Goal: Task Accomplishment & Management: Complete application form

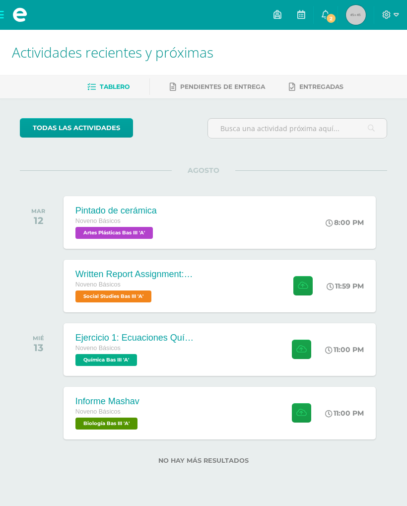
click at [276, 231] on div "Pintado de cerámica Noveno Básicos Artes Plásticas Bas III 'A' 8:00 PM Pintado …" at bounding box center [220, 222] width 312 height 53
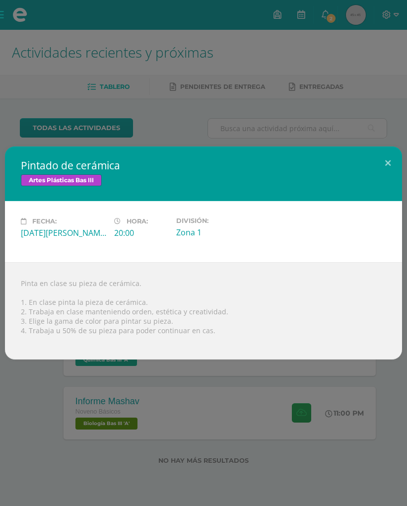
click at [386, 163] on button at bounding box center [388, 163] width 28 height 34
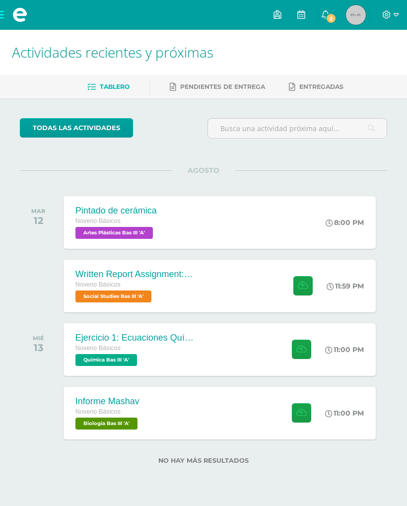
click at [254, 86] on span "Pendientes de entrega" at bounding box center [222, 86] width 85 height 7
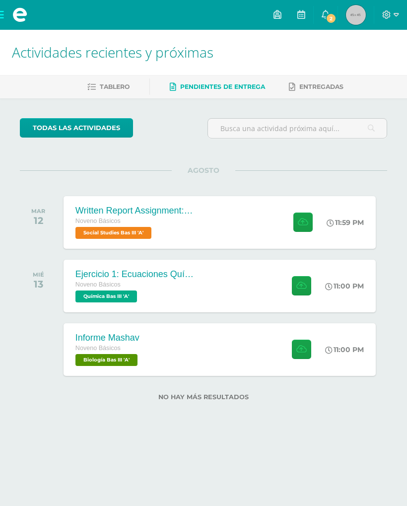
click at [241, 207] on div "Written Report Assignment: How Innovation Is Helping Guatemala Grow Noveno Bási…" at bounding box center [220, 222] width 312 height 53
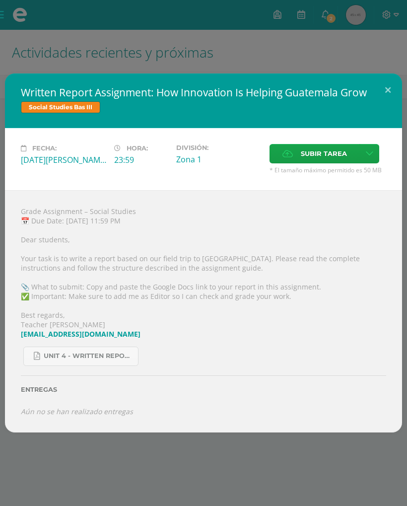
click at [377, 148] on link at bounding box center [369, 153] width 19 height 19
click at [37, 76] on div "Written Report Assignment: How Innovation Is Helping Guatemala Grow Social Stud…" at bounding box center [203, 100] width 397 height 55
click at [43, 57] on div "Written Report Assignment: How Innovation Is Helping Guatemala Grow Social Stud…" at bounding box center [203, 253] width 407 height 506
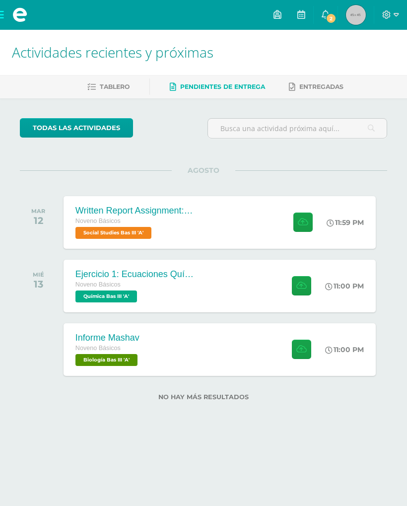
click at [132, 220] on div "Noveno Básicos" at bounding box center [134, 221] width 119 height 11
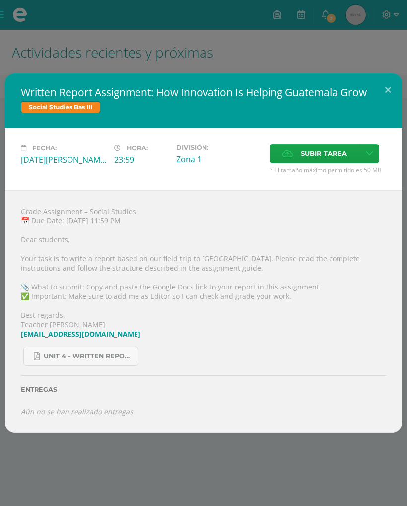
click at [367, 153] on link at bounding box center [369, 153] width 19 height 19
click at [343, 173] on link "Subir enlace" at bounding box center [334, 167] width 99 height 15
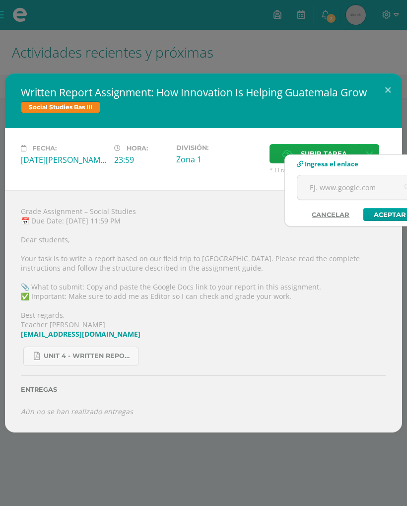
click at [323, 188] on input "text" at bounding box center [359, 187] width 124 height 24
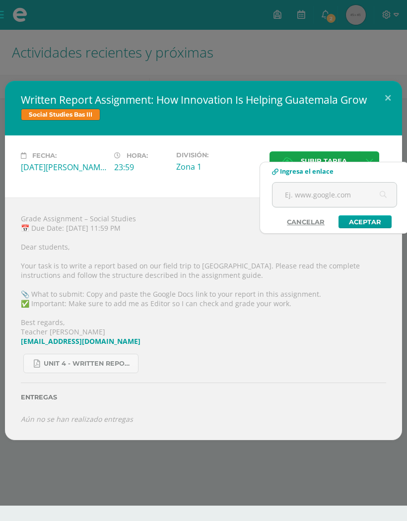
click at [292, 205] on input "text" at bounding box center [335, 195] width 124 height 24
paste input "https://docs.google.com/document/d/1P4nfkiFslsr1y88wxPvuHQj3SFUlOjv9AkyryfZWrdg…"
type input "https://docs.google.com/document/d/1P4nfkiFslsr1y88wxPvuHQj3SFUlOjv9AkyryfZWrdg…"
click at [365, 223] on link "Aceptar" at bounding box center [365, 221] width 53 height 13
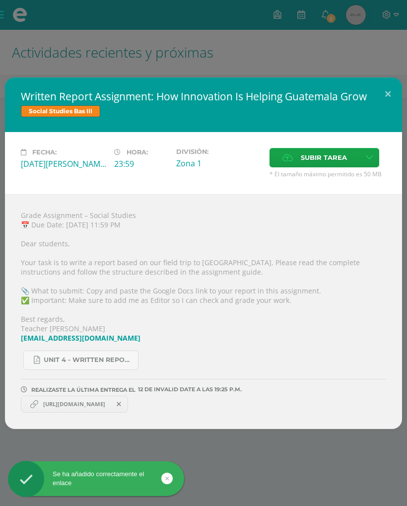
click at [379, 91] on button at bounding box center [388, 94] width 28 height 34
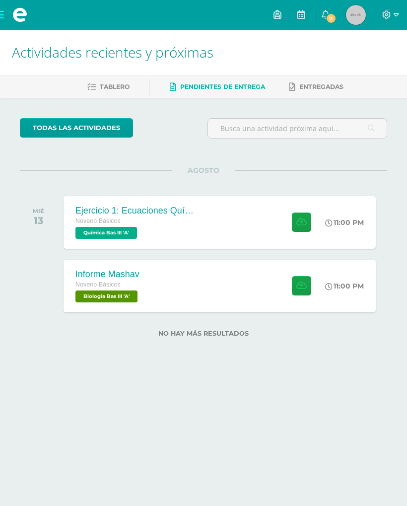
click at [93, 79] on link "Tablero" at bounding box center [108, 87] width 42 height 16
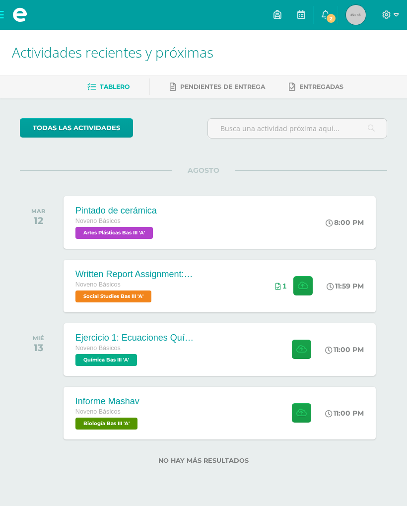
click at [245, 413] on div "Informe Mashav Noveno Básicos Biología Bas III 'A' 11:00 PM Informe Mashav Biol…" at bounding box center [220, 413] width 312 height 53
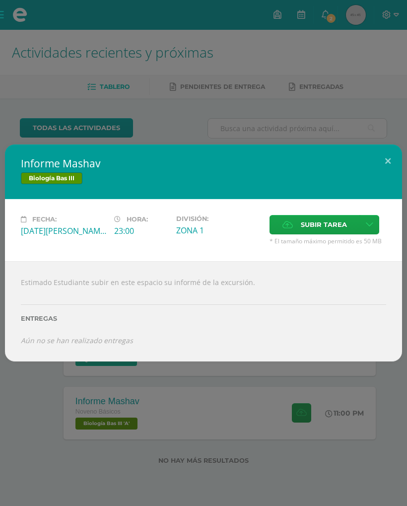
click at [383, 156] on button at bounding box center [388, 161] width 28 height 34
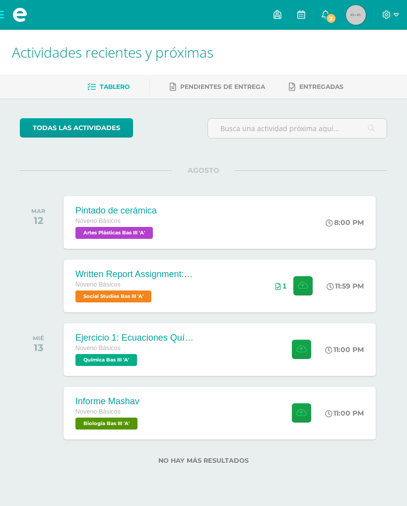
click at [238, 354] on div "Ejercicio 1: Ecuaciones Químicas Noveno Básicos Química Bas III 'A' 11:00 PM Ej…" at bounding box center [220, 349] width 312 height 53
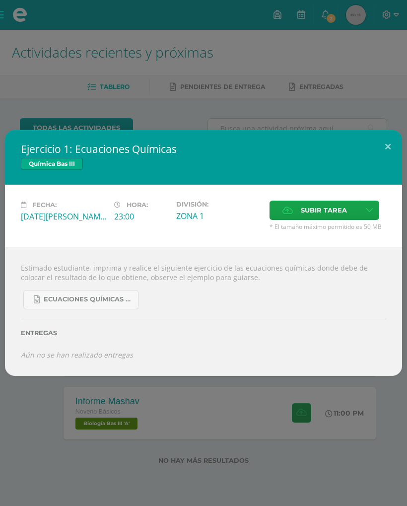
click at [384, 136] on button at bounding box center [388, 147] width 28 height 34
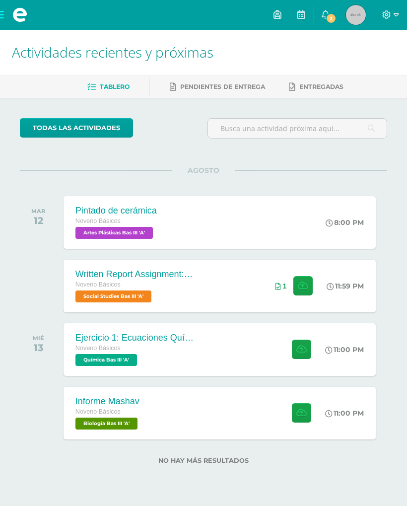
click at [233, 355] on div "Ejercicio 1: Ecuaciones Químicas Noveno Básicos Química Bas III 'A' 11:00 PM Ej…" at bounding box center [220, 349] width 312 height 53
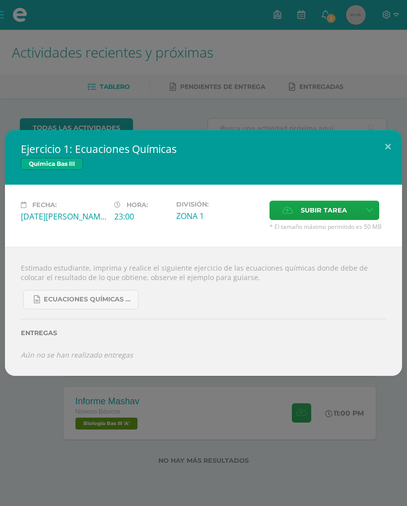
click at [66, 304] on link "Ecuaciones Químicas faciles.docx" at bounding box center [80, 299] width 115 height 19
click at [383, 143] on button at bounding box center [388, 147] width 28 height 34
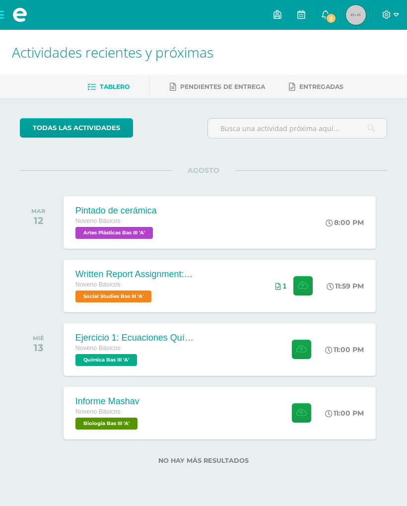
click at [4, 10] on span at bounding box center [20, 15] width 40 height 30
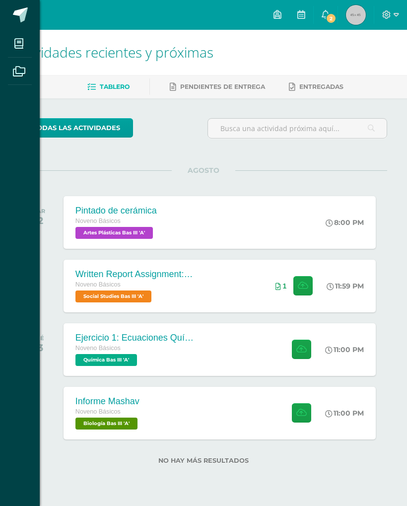
click at [22, 38] on span at bounding box center [19, 43] width 22 height 22
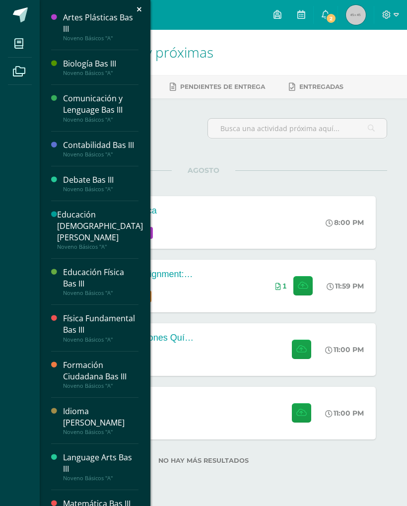
click at [22, 45] on icon at bounding box center [18, 44] width 9 height 10
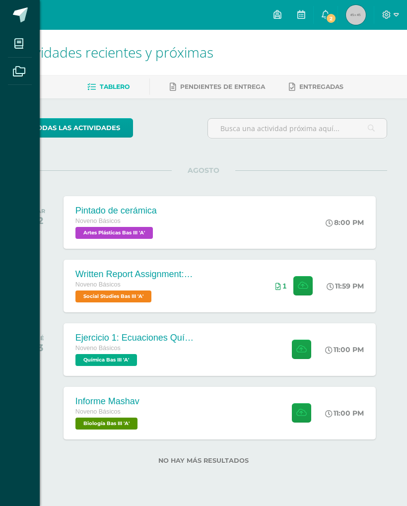
click at [17, 31] on link "Mis cursos" at bounding box center [20, 44] width 24 height 28
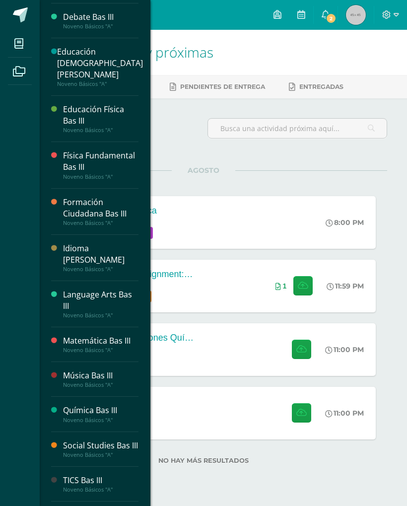
scroll to position [162, 0]
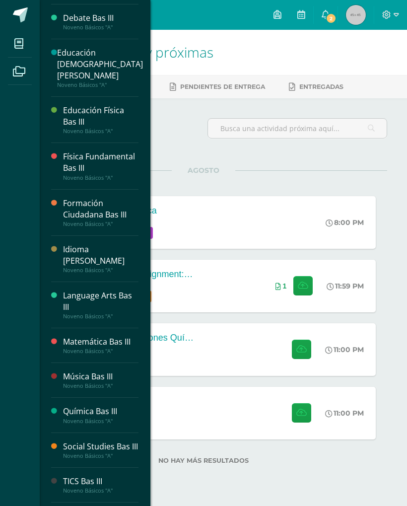
click at [82, 198] on div "Formación Ciudadana Bas III" at bounding box center [100, 209] width 75 height 23
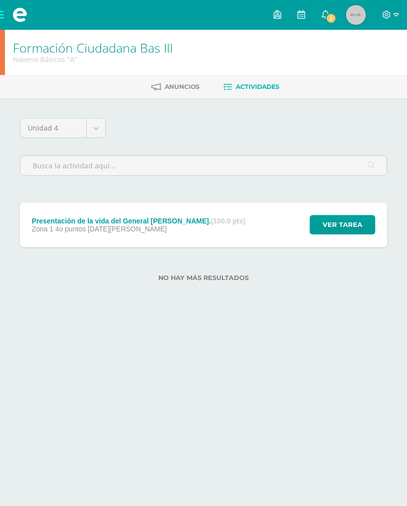
click at [70, 224] on div "Presentación de la vida del General [PERSON_NAME]. (100.0 pts)" at bounding box center [138, 221] width 213 height 8
click at [62, 218] on div "Presentación de la vida del General [PERSON_NAME]. (100.0 pts)" at bounding box center [138, 221] width 213 height 8
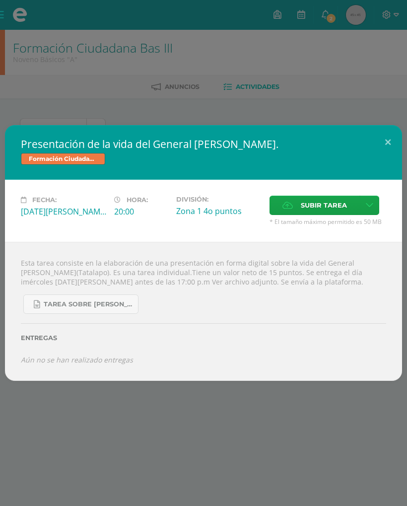
click at [64, 302] on span "Tarea sobre Serapio Cruz, Tala lapo 3 básico Formación..docx" at bounding box center [88, 304] width 89 height 8
click at [372, 203] on icon at bounding box center [369, 205] width 7 height 8
click at [356, 226] on link "Subir enlace" at bounding box center [334, 224] width 99 height 15
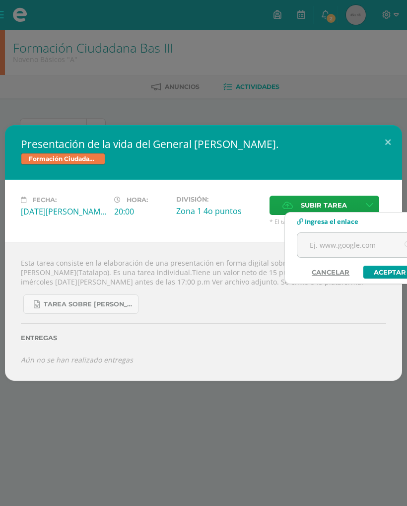
click at [314, 242] on input "text" at bounding box center [359, 245] width 124 height 24
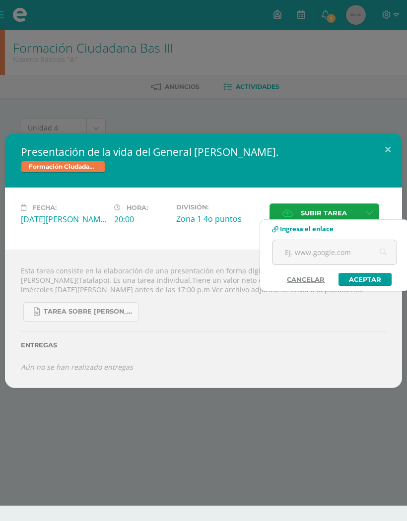
click at [314, 243] on input "text" at bounding box center [335, 252] width 124 height 24
click at [289, 255] on input "text" at bounding box center [335, 252] width 124 height 24
paste input "https://www.canva.com/design/DAGvgtPdV1s/rxUBYoHmbTE2f9TkrtIj0g/edit?utm_conten…"
type input "https://www.canva.com/design/DAGvgtPdV1s/rxUBYoHmbTE2f9TkrtIj0g/edit?utm_conten…"
click at [367, 281] on link "Aceptar" at bounding box center [365, 279] width 53 height 13
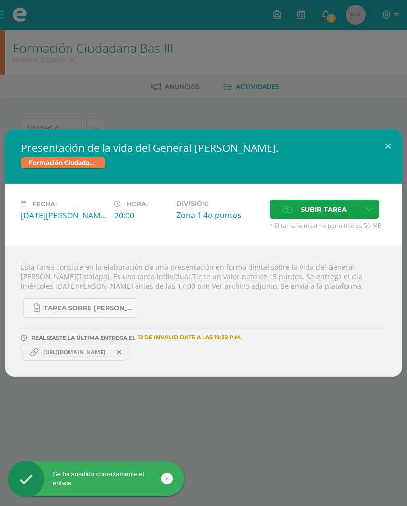
click at [385, 147] on button at bounding box center [388, 146] width 28 height 34
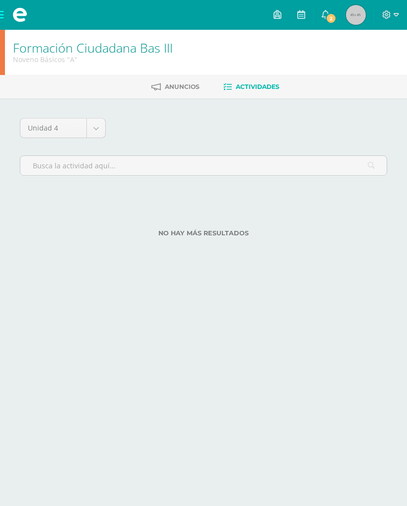
click at [1, 16] on span at bounding box center [20, 15] width 40 height 30
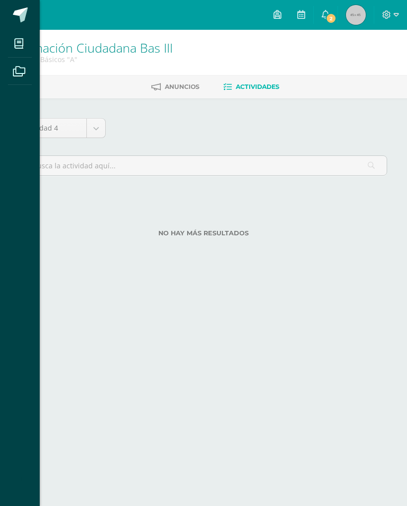
click at [4, 13] on link at bounding box center [20, 15] width 40 height 30
click at [21, 43] on icon at bounding box center [18, 44] width 9 height 10
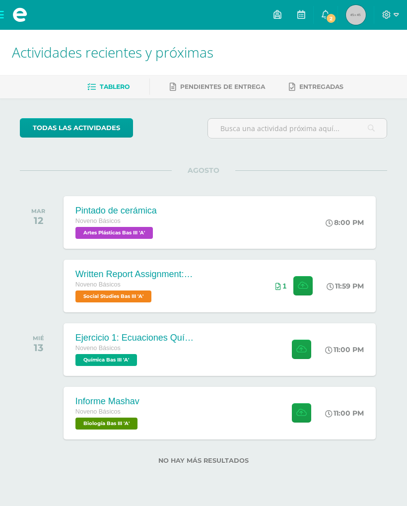
click at [307, 224] on div "Pintado de cerámica Noveno Básicos Artes Plásticas Bas III 'A' 8:00 PM Pintado …" at bounding box center [220, 222] width 312 height 53
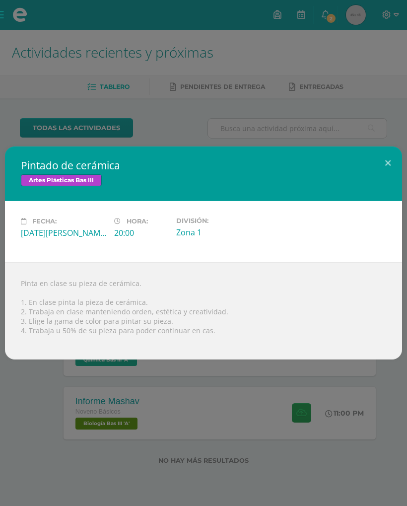
click at [380, 167] on button at bounding box center [388, 163] width 28 height 34
